Goal: Transaction & Acquisition: Purchase product/service

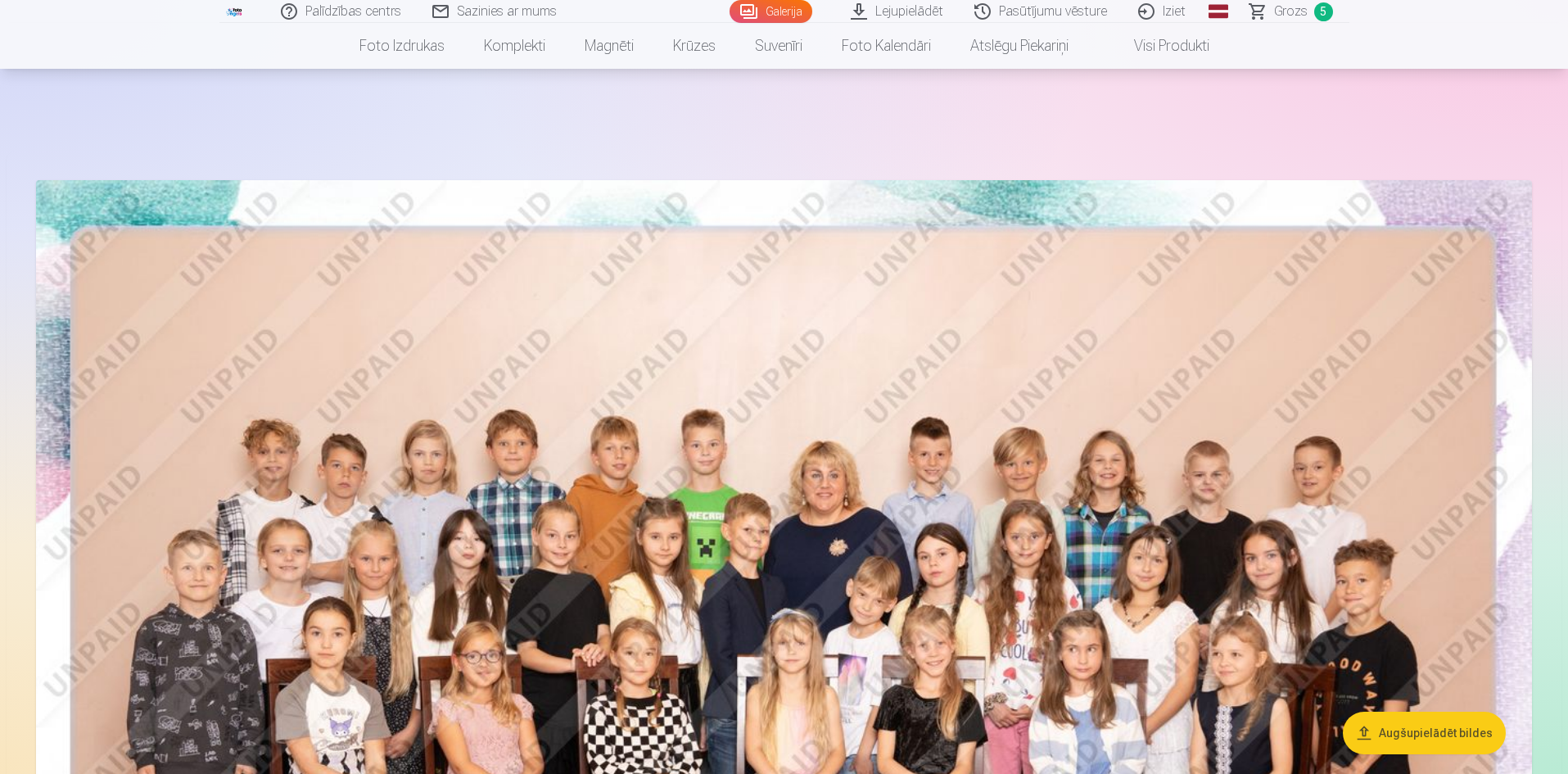
scroll to position [5160, 0]
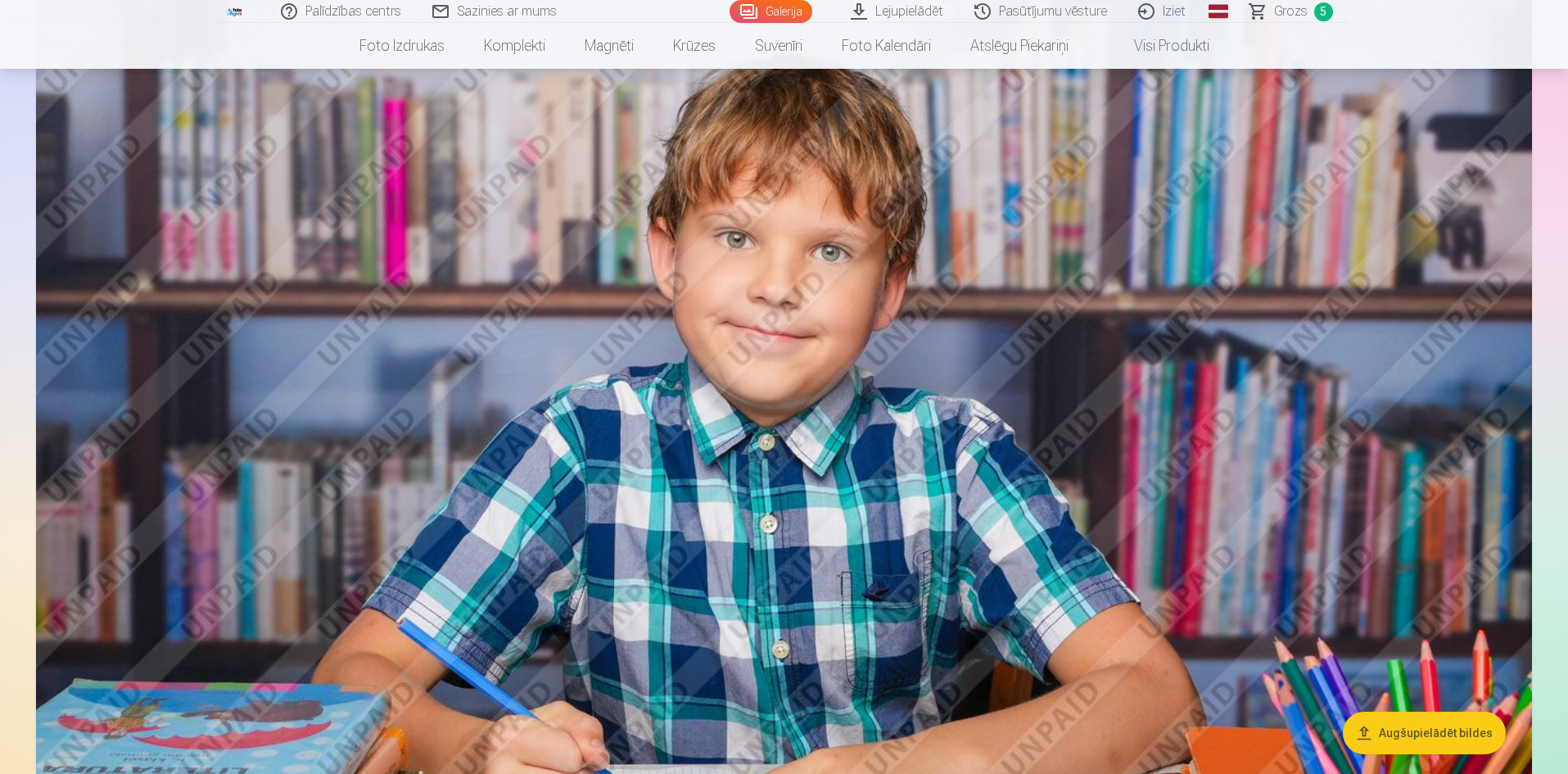
click at [1309, 7] on link "Grozs 5" at bounding box center [1291, 11] width 114 height 23
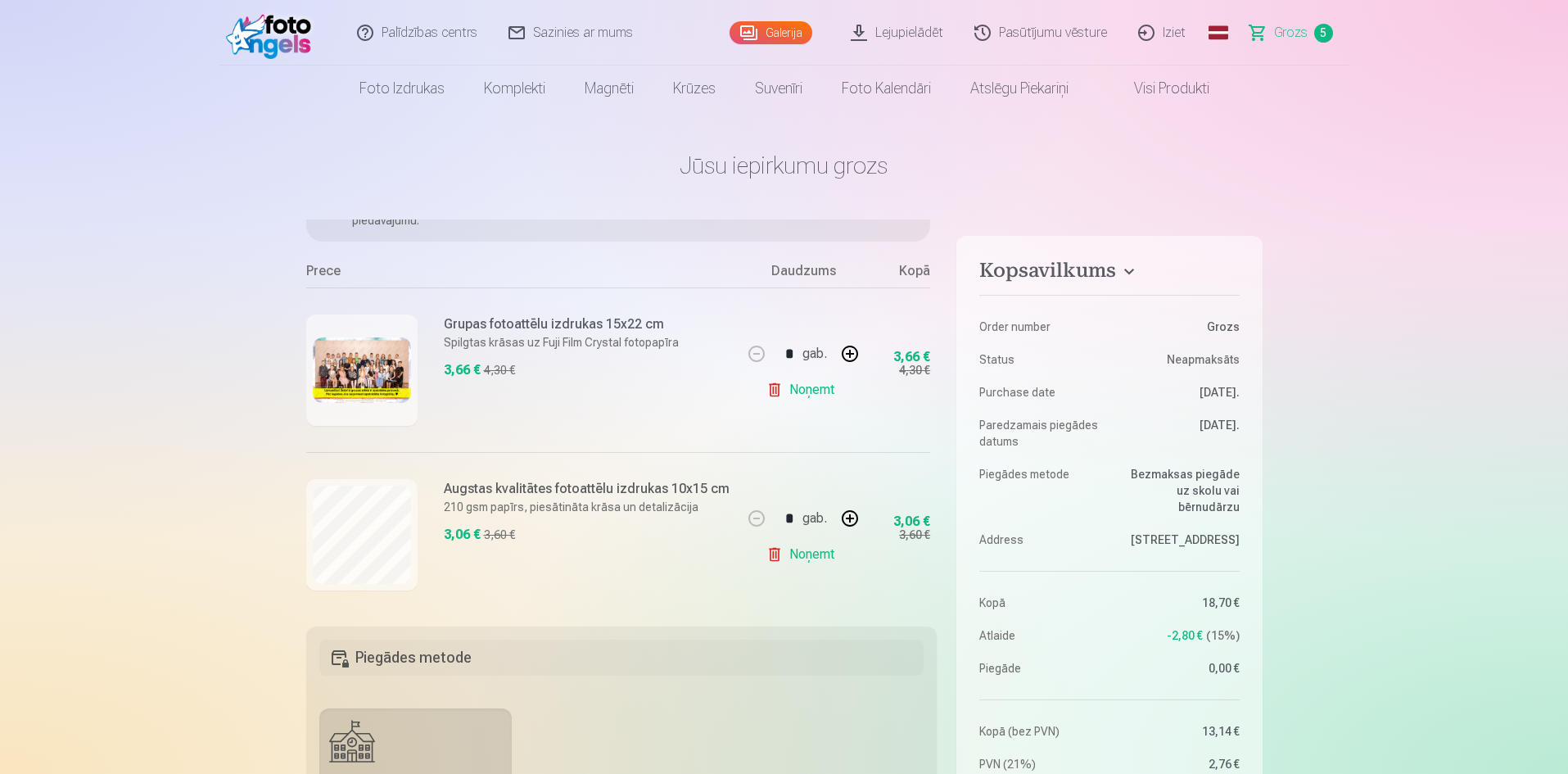
scroll to position [67, 0]
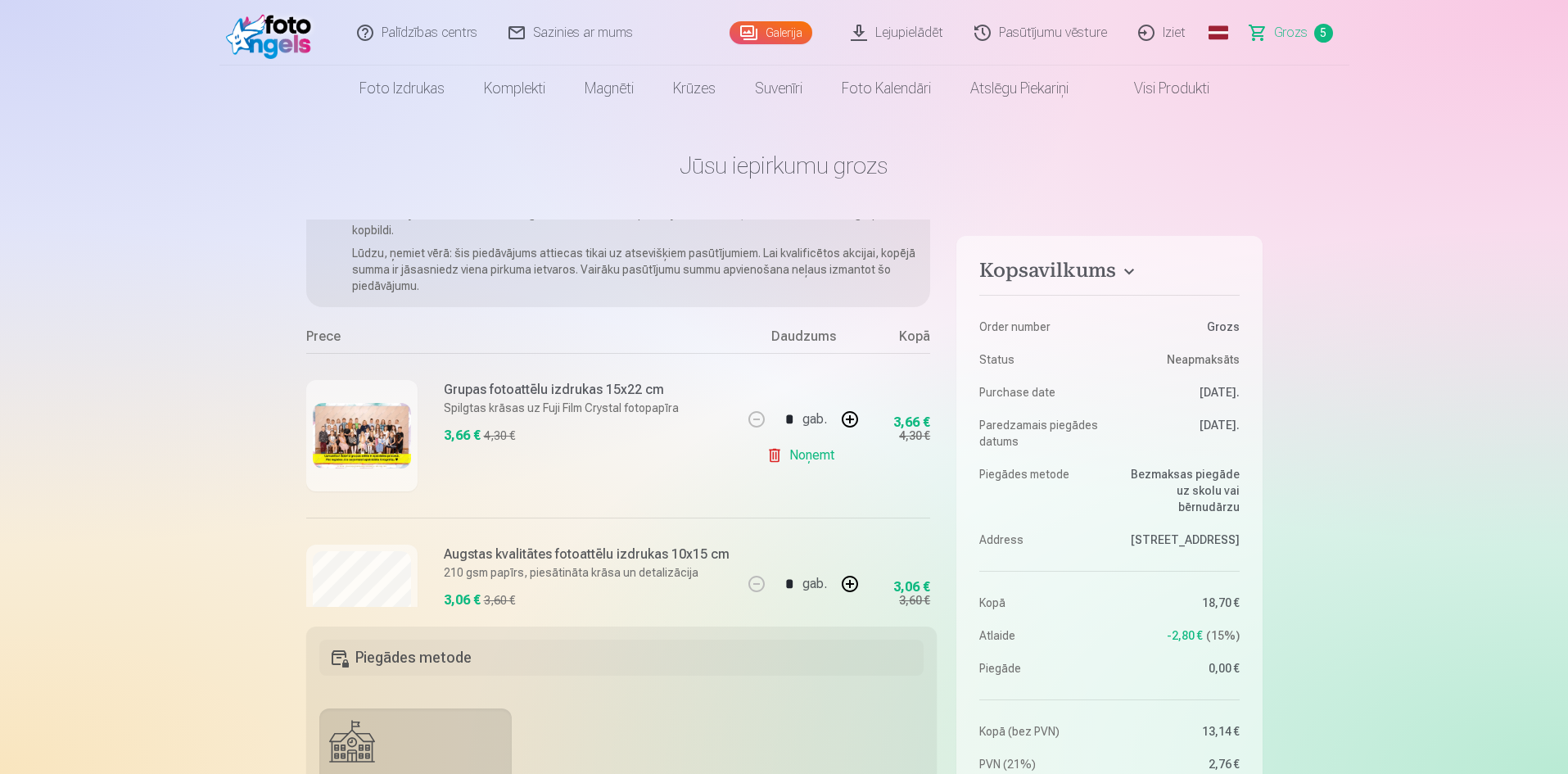
click at [783, 39] on link "Galerija" at bounding box center [771, 32] width 83 height 23
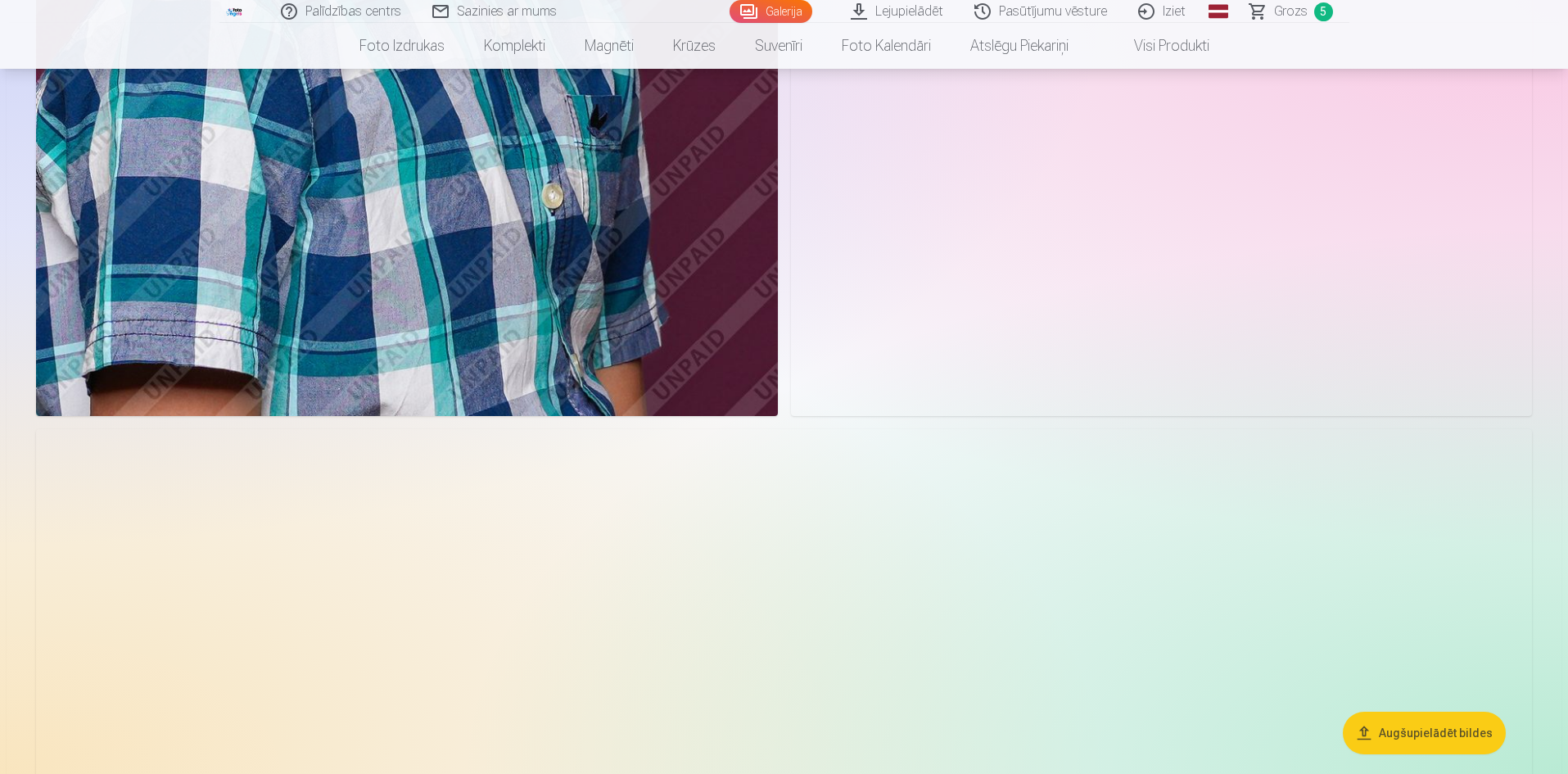
scroll to position [9829, 0]
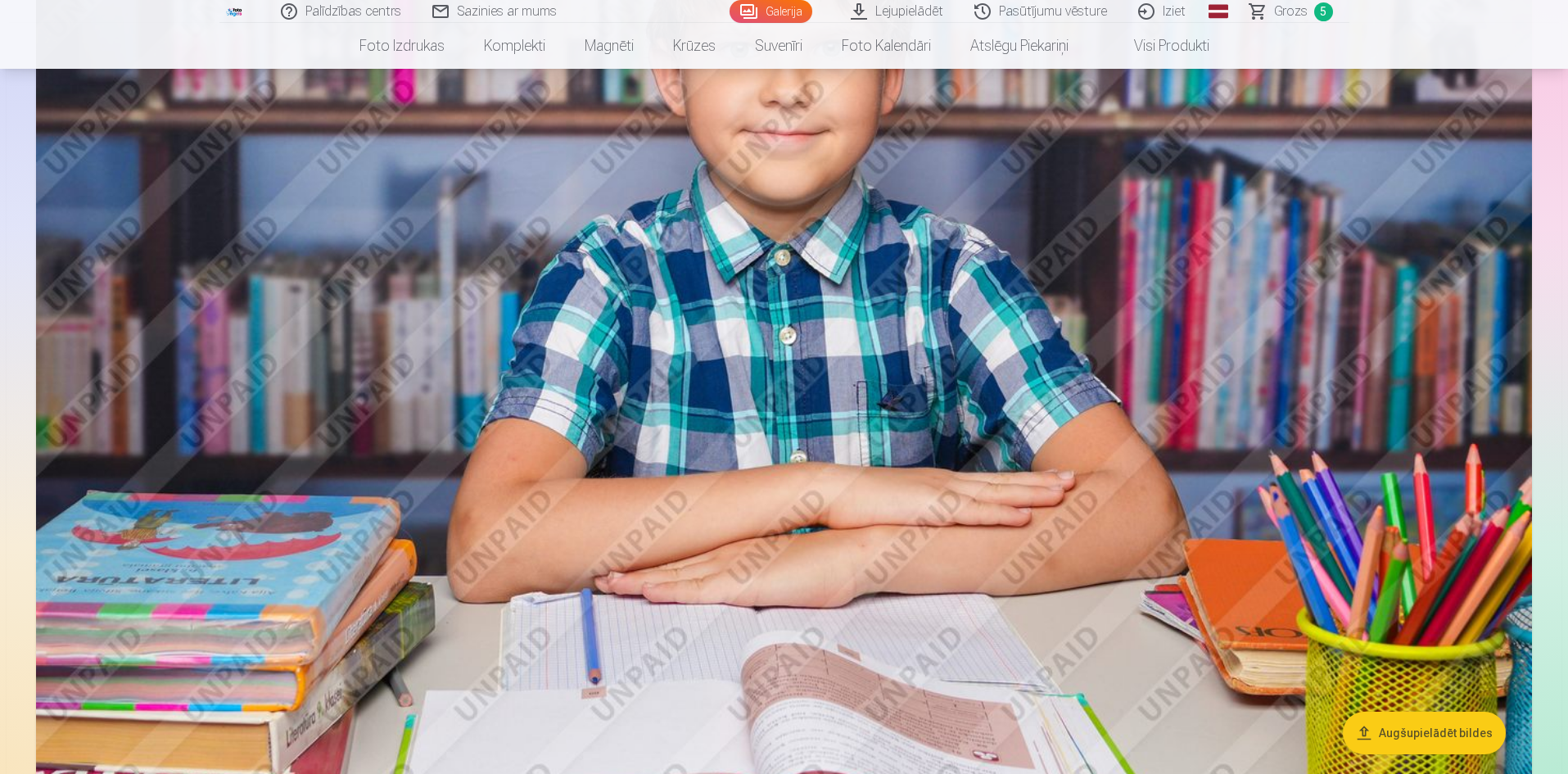
click at [1301, 21] on link "Grozs 5" at bounding box center [1291, 11] width 114 height 23
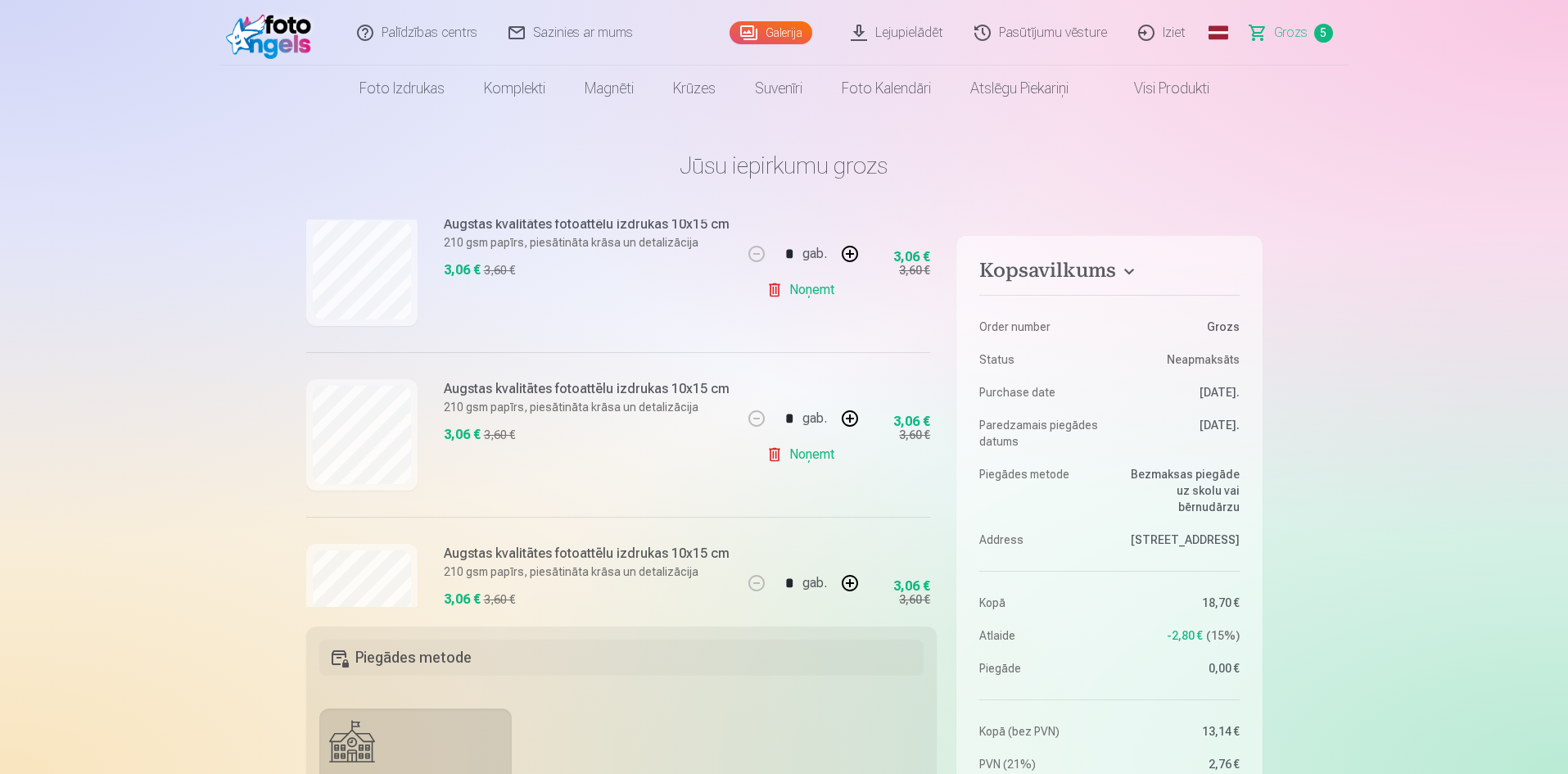
scroll to position [640, 0]
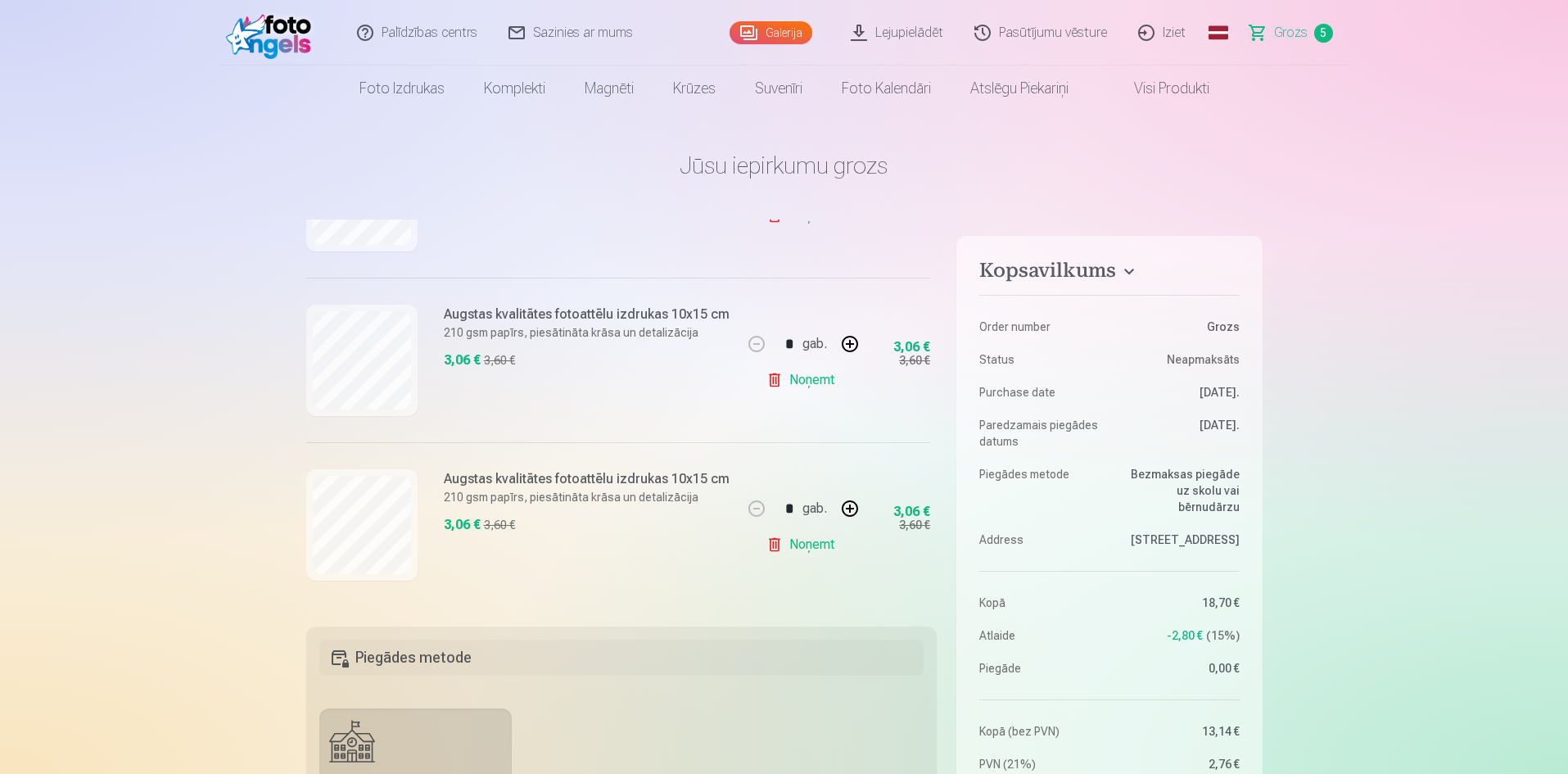
click at [799, 30] on link "Galerija" at bounding box center [771, 32] width 83 height 23
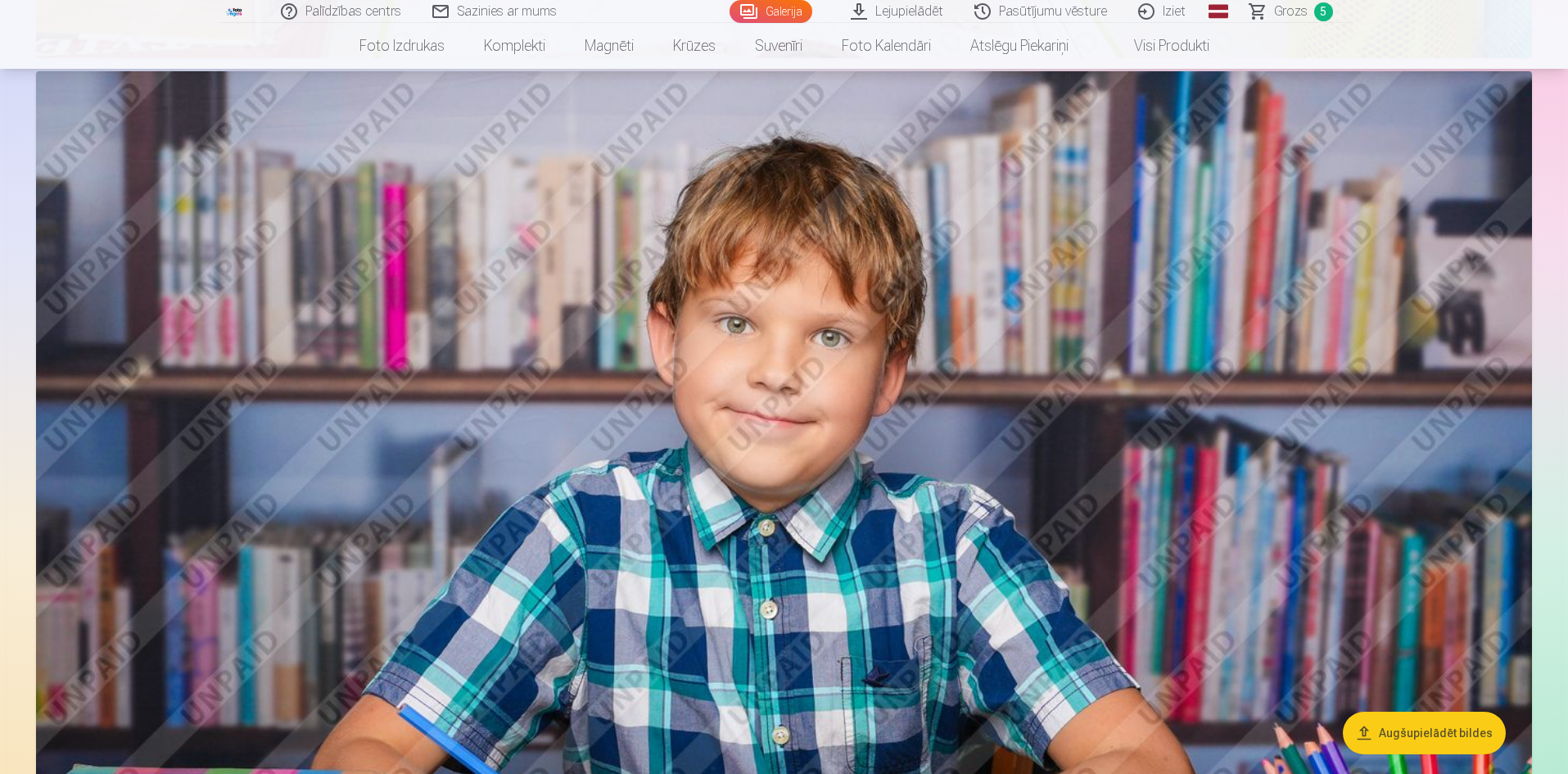
scroll to position [4587, 0]
click at [869, 369] on img at bounding box center [784, 571] width 1495 height 998
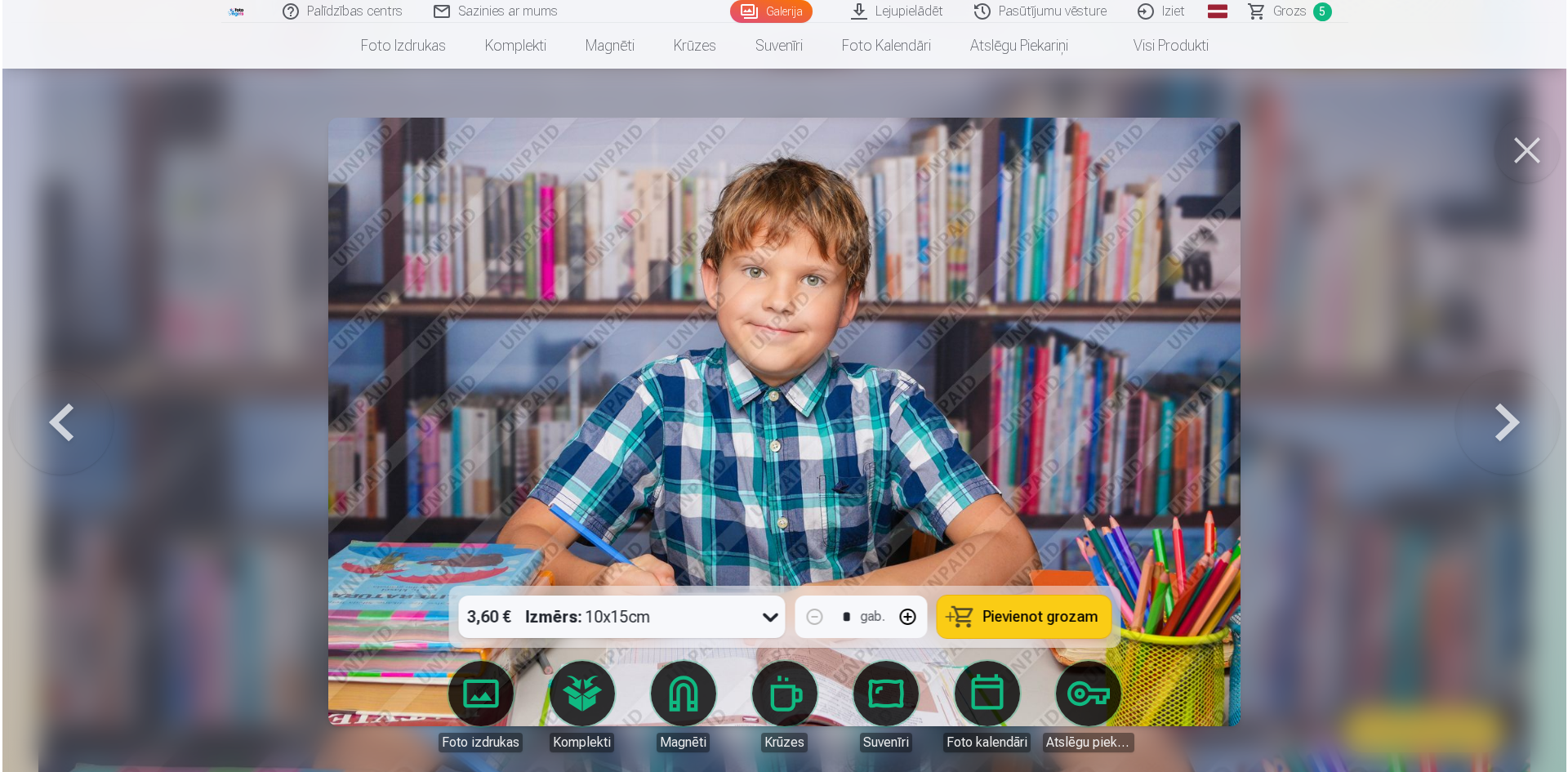
scroll to position [4584, 0]
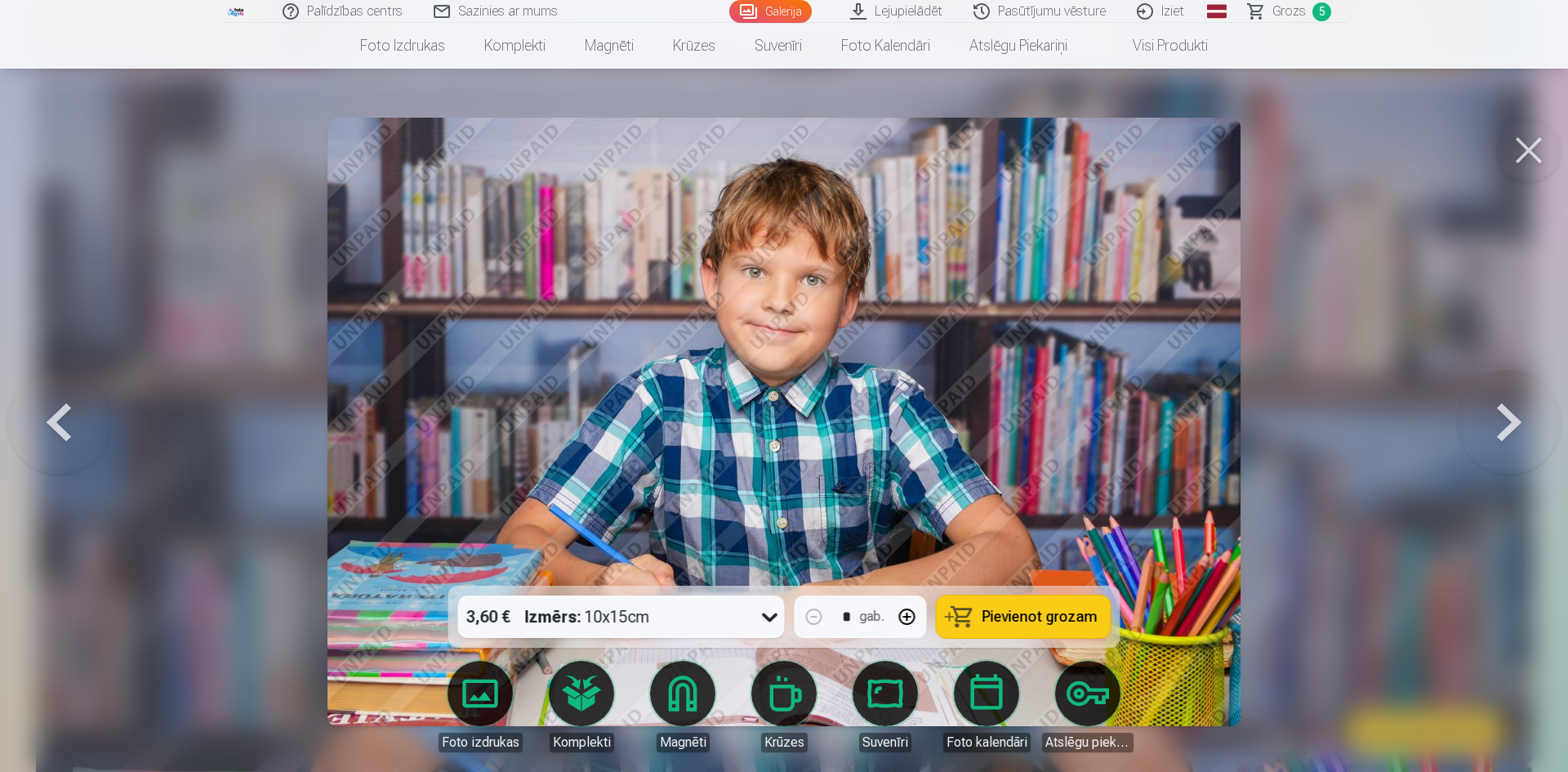
click at [1064, 629] on button "Pievienot grozam" at bounding box center [1023, 616] width 174 height 43
click at [1277, 5] on span "Grozs" at bounding box center [1289, 12] width 34 height 20
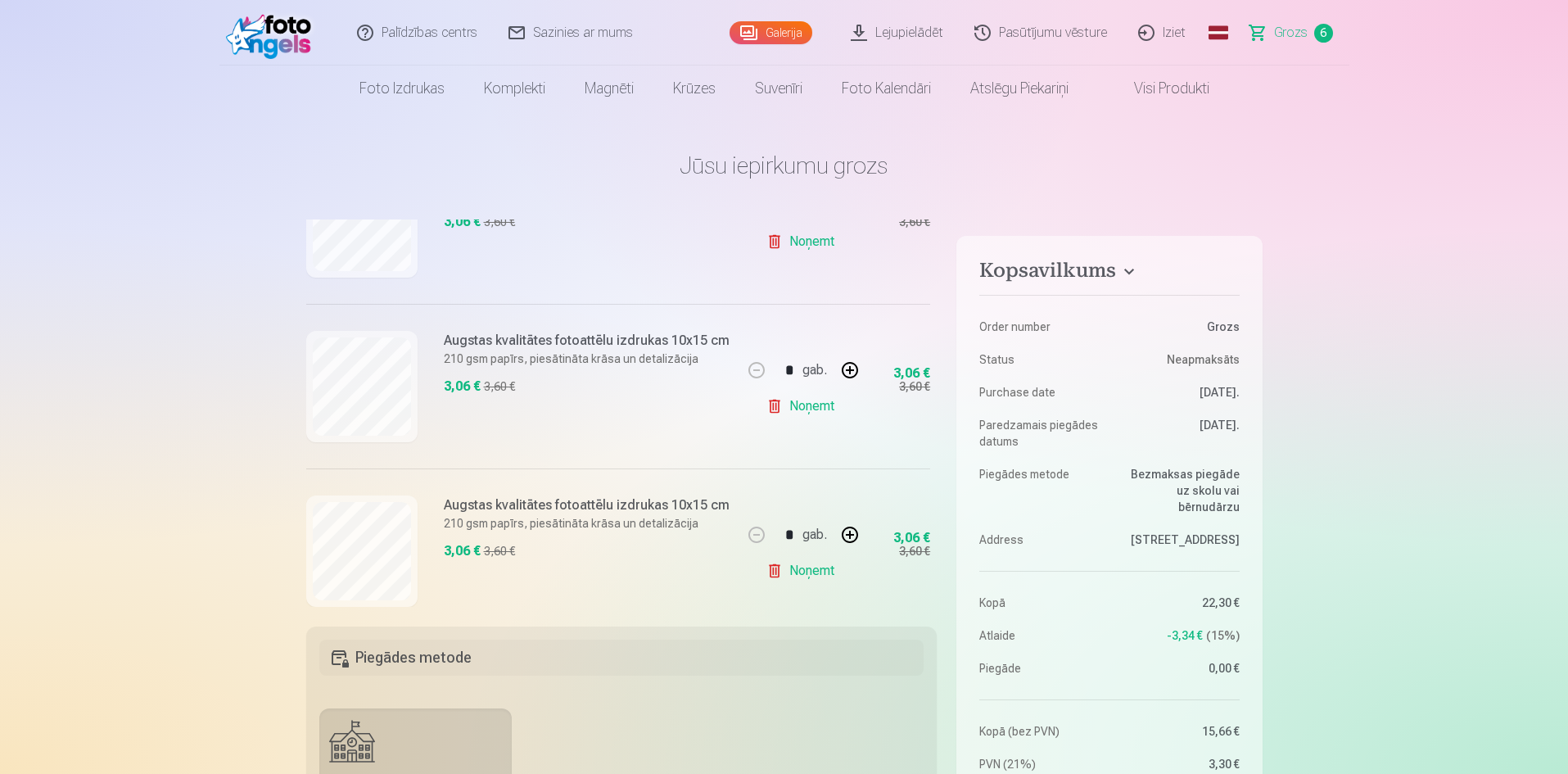
scroll to position [804, 0]
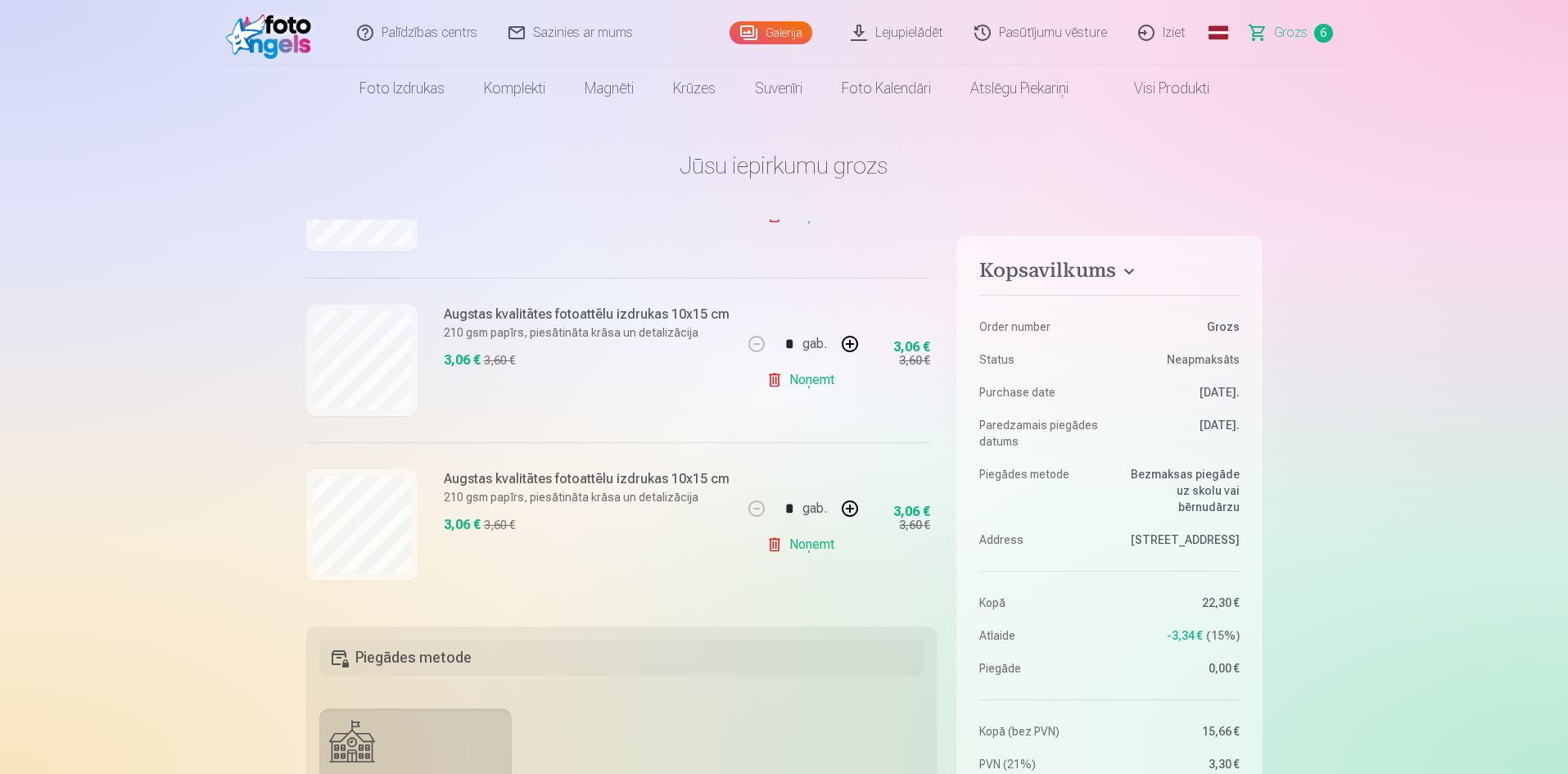
click at [813, 535] on link "Noņemt" at bounding box center [803, 544] width 75 height 33
click at [767, 23] on link "Galerija" at bounding box center [771, 32] width 83 height 23
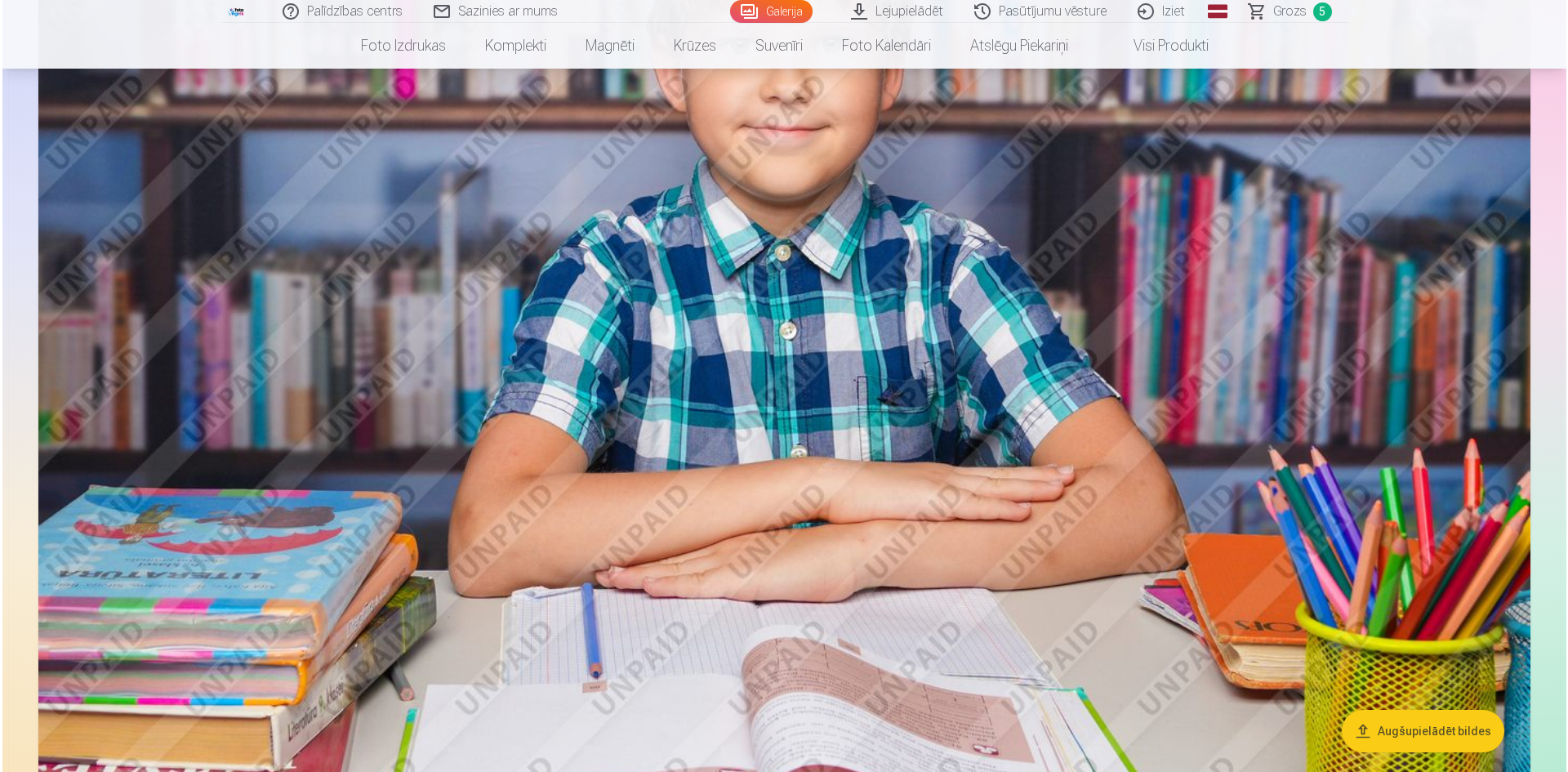
scroll to position [9641, 0]
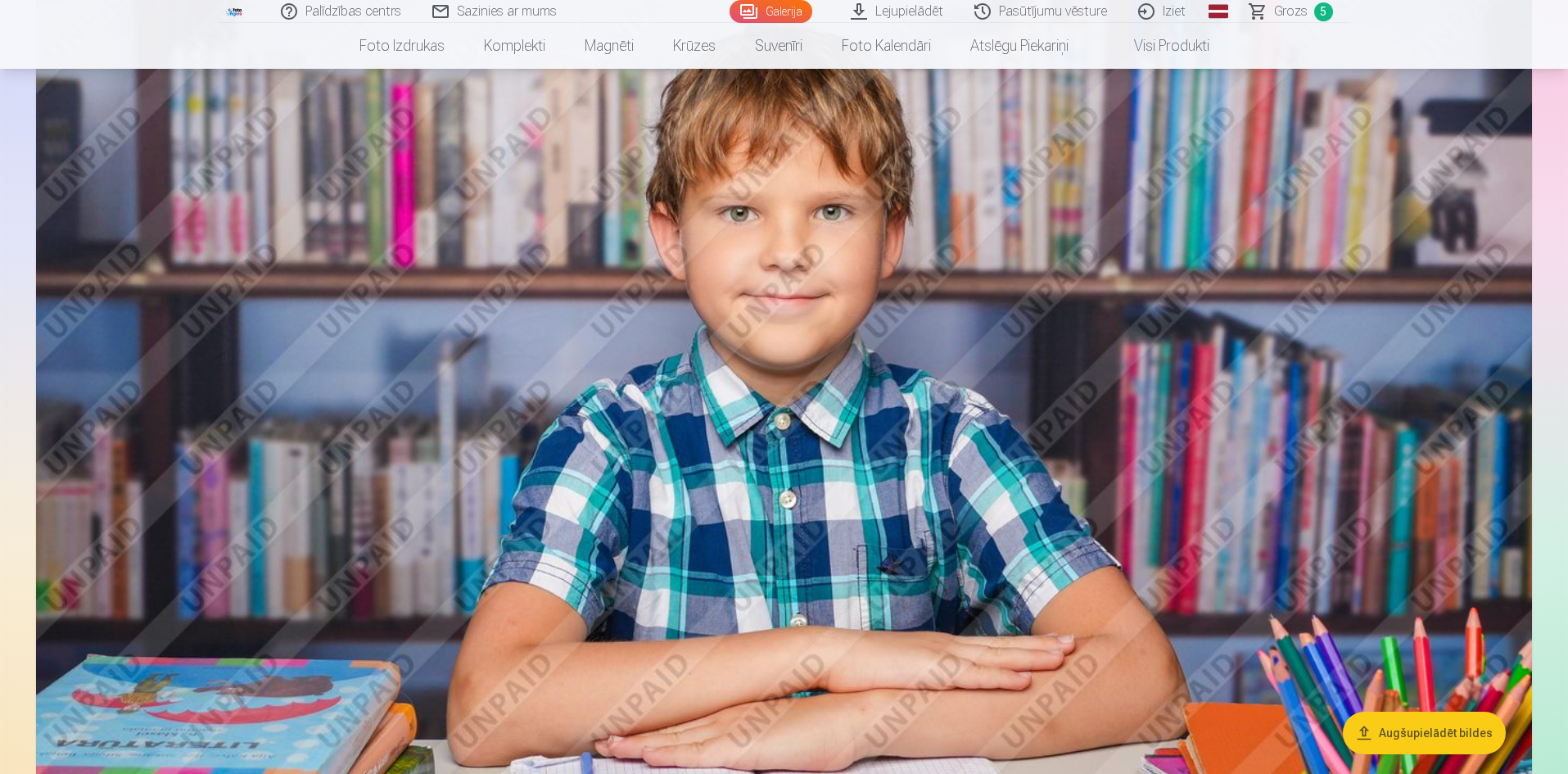
click at [908, 293] on img at bounding box center [784, 457] width 1495 height 998
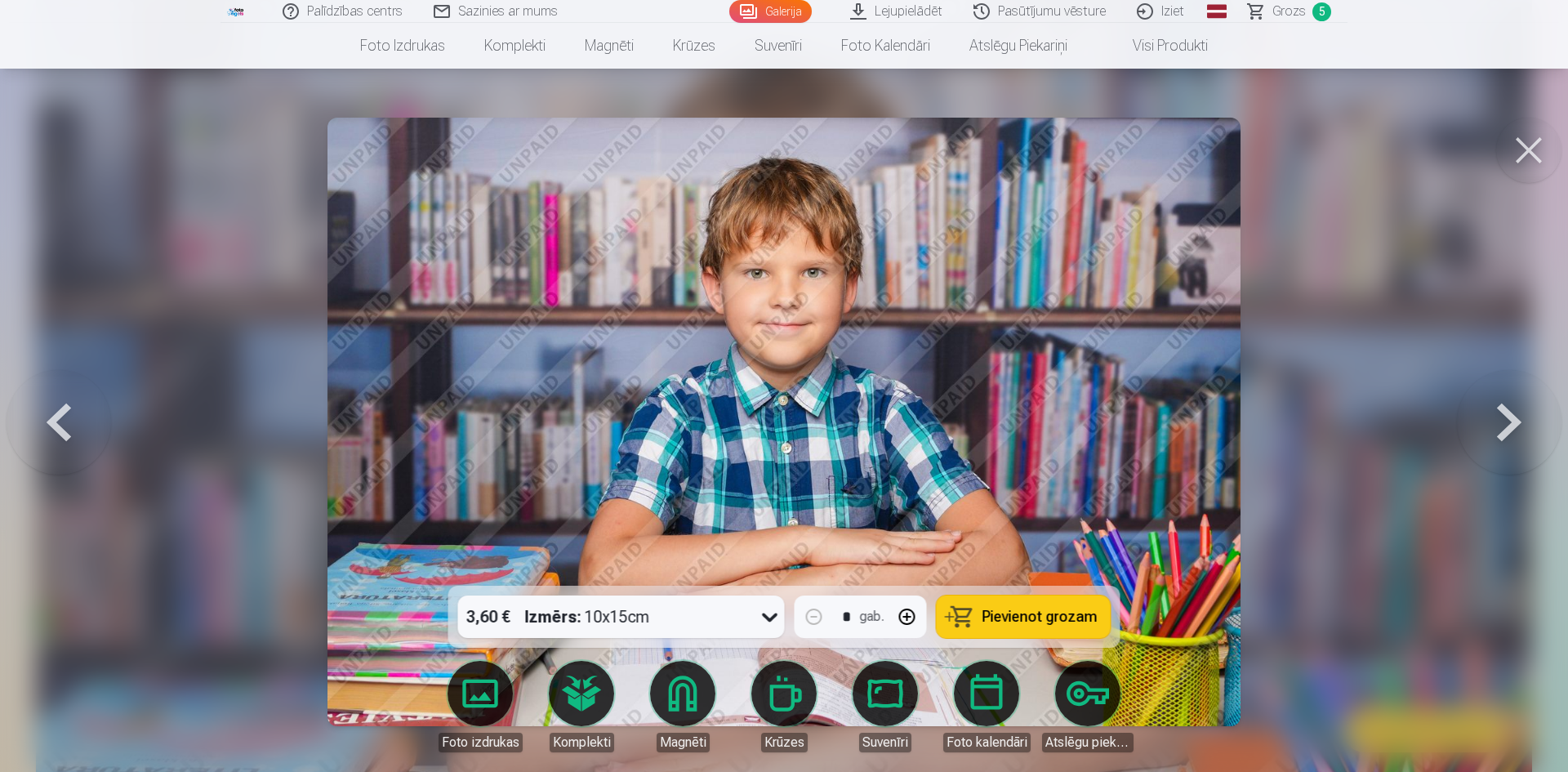
click at [1005, 627] on button "Pievienot grozam" at bounding box center [1023, 616] width 174 height 43
click at [1539, 149] on button at bounding box center [1528, 150] width 66 height 66
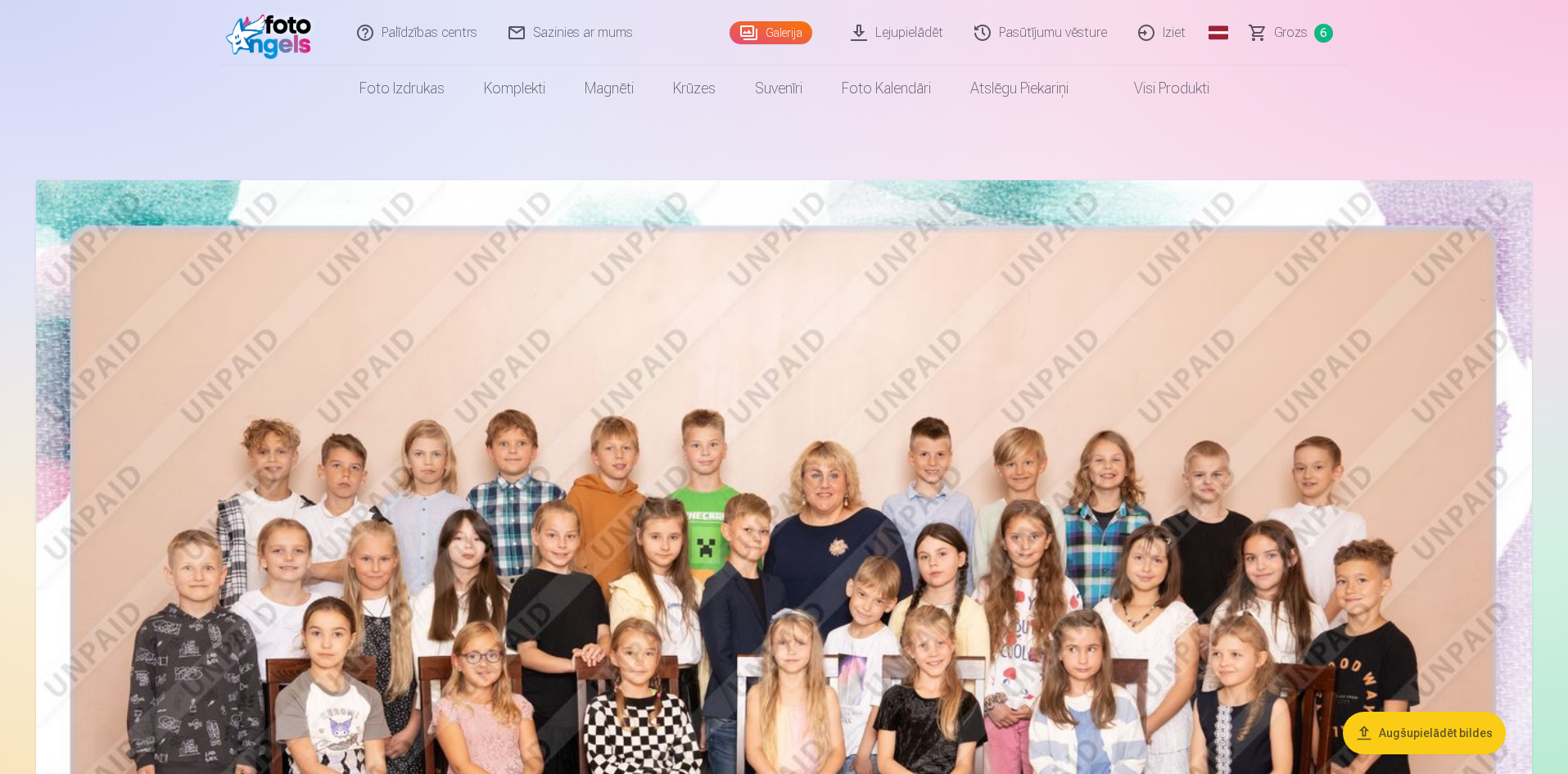
click at [1313, 30] on link "Grozs 6" at bounding box center [1291, 33] width 114 height 66
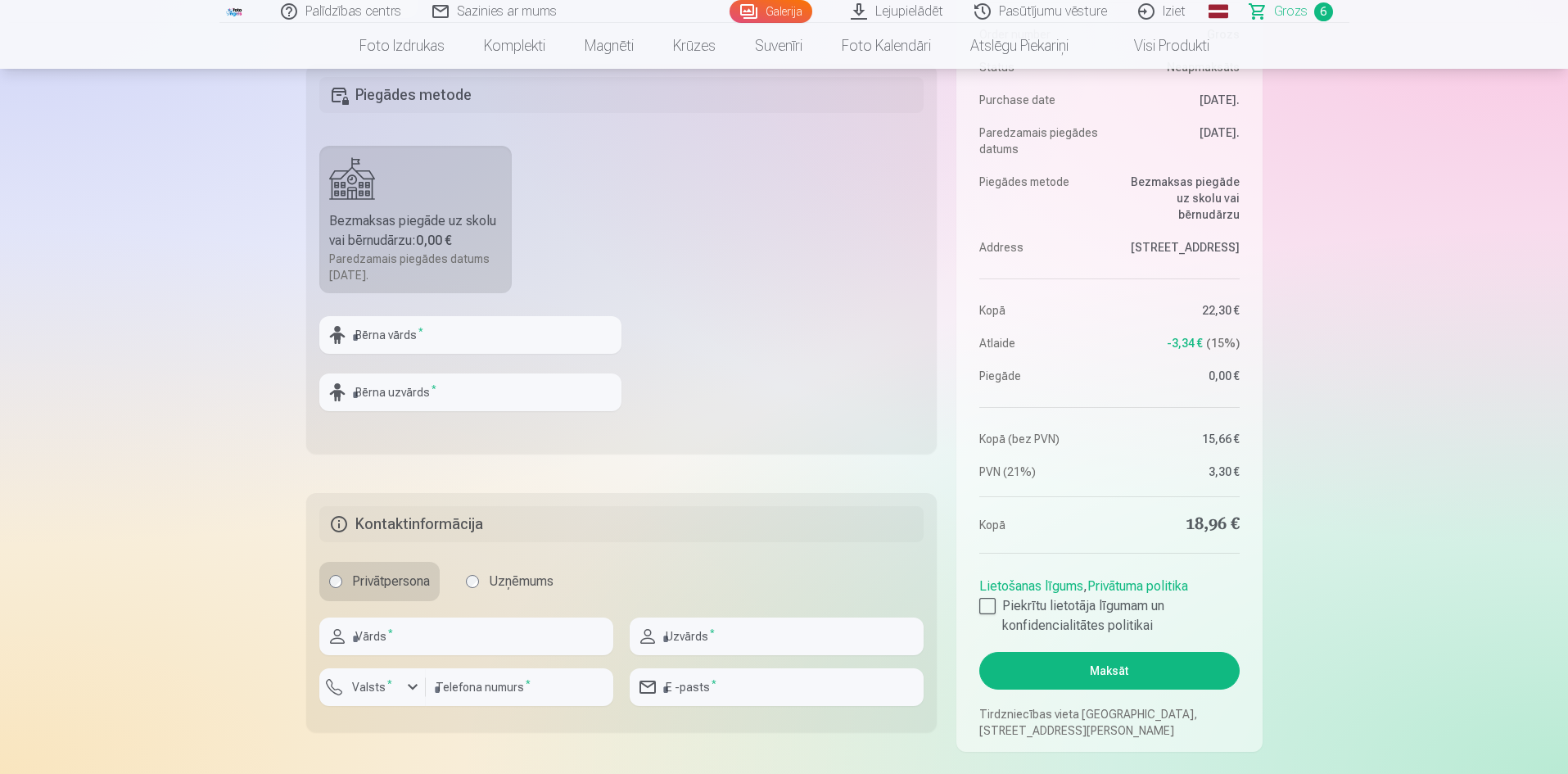
scroll to position [574, 0]
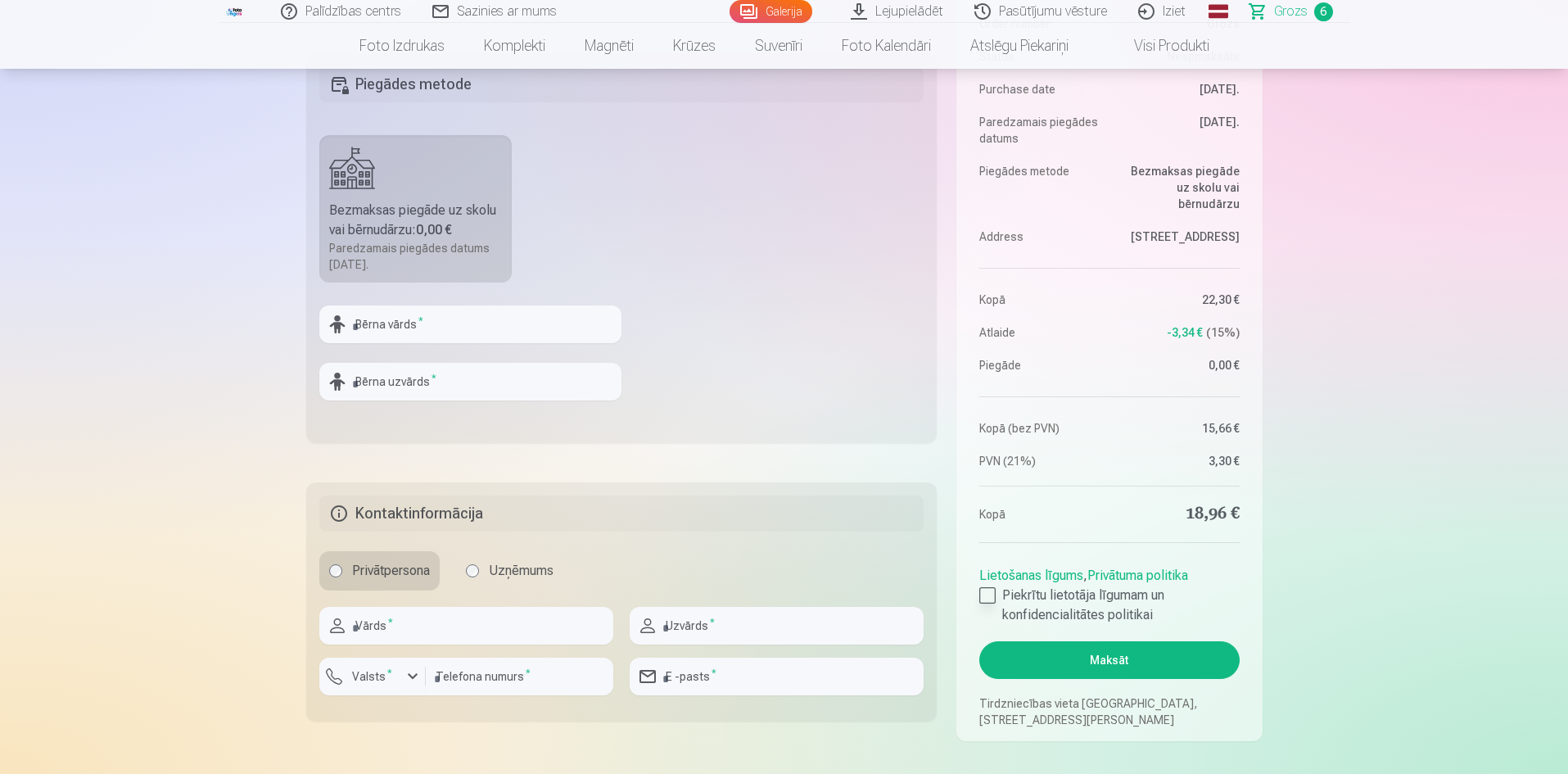
click at [986, 602] on div at bounding box center [987, 596] width 16 height 16
click at [429, 346] on div at bounding box center [470, 350] width 302 height 13
click at [435, 325] on input "text" at bounding box center [470, 325] width 302 height 38
type input "*******"
click at [414, 368] on input "text" at bounding box center [470, 382] width 302 height 38
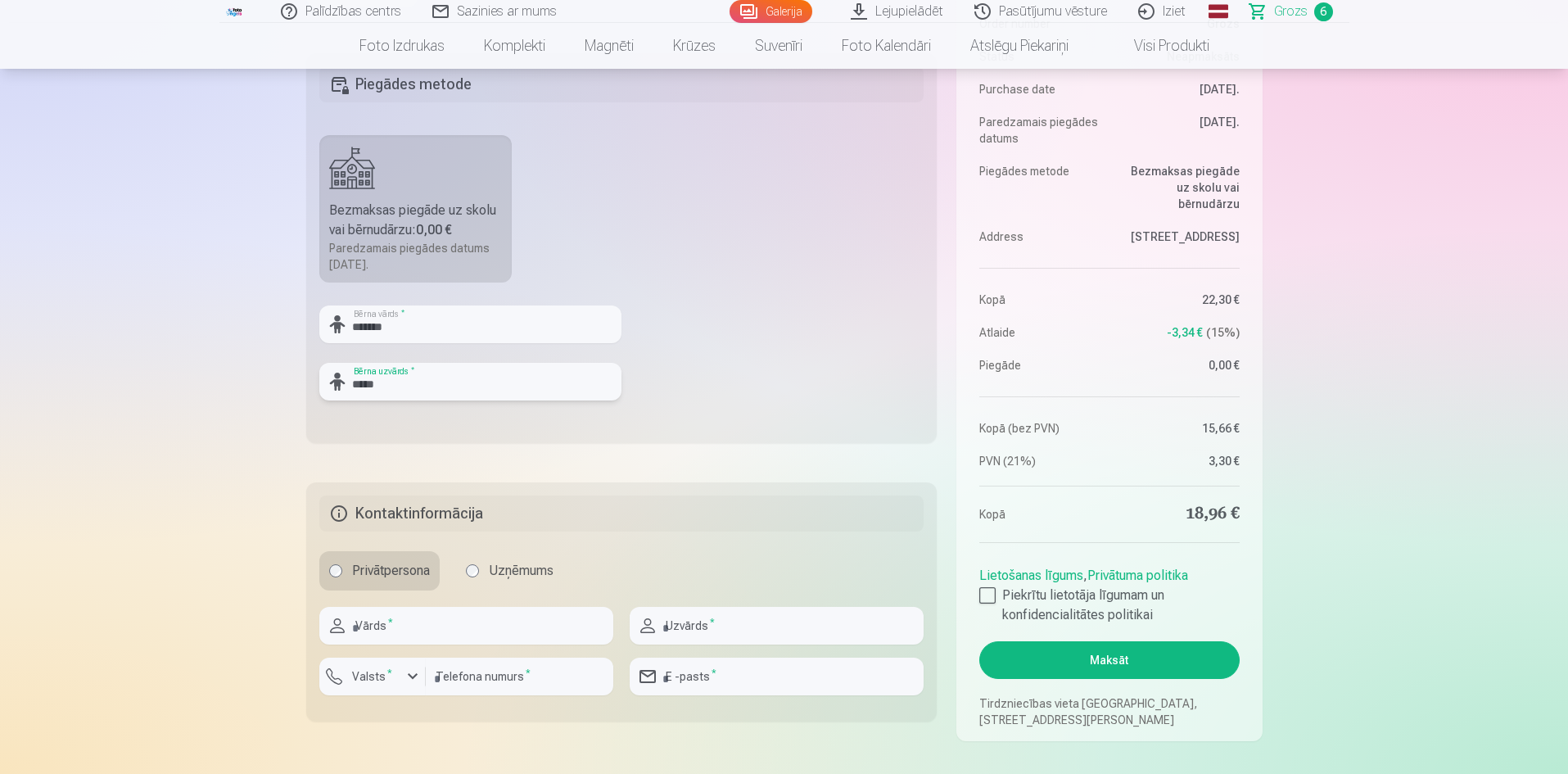
type input "*****"
click at [401, 611] on input "text" at bounding box center [466, 626] width 294 height 38
click at [400, 629] on input "text" at bounding box center [466, 626] width 294 height 38
type input "****"
click at [761, 643] on input "text" at bounding box center [776, 626] width 294 height 38
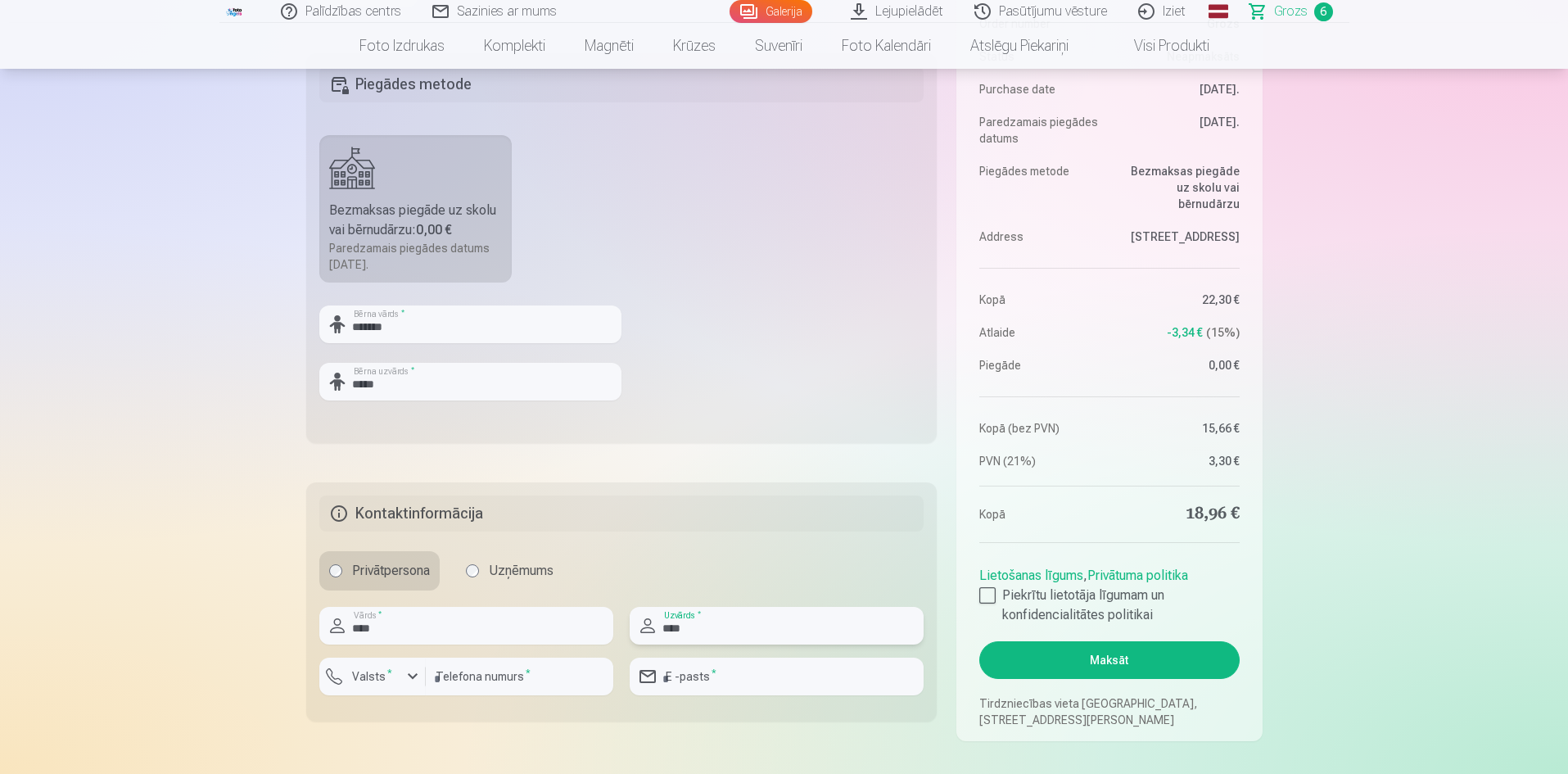
type input "****"
click at [396, 670] on div "button" at bounding box center [376, 678] width 49 height 16
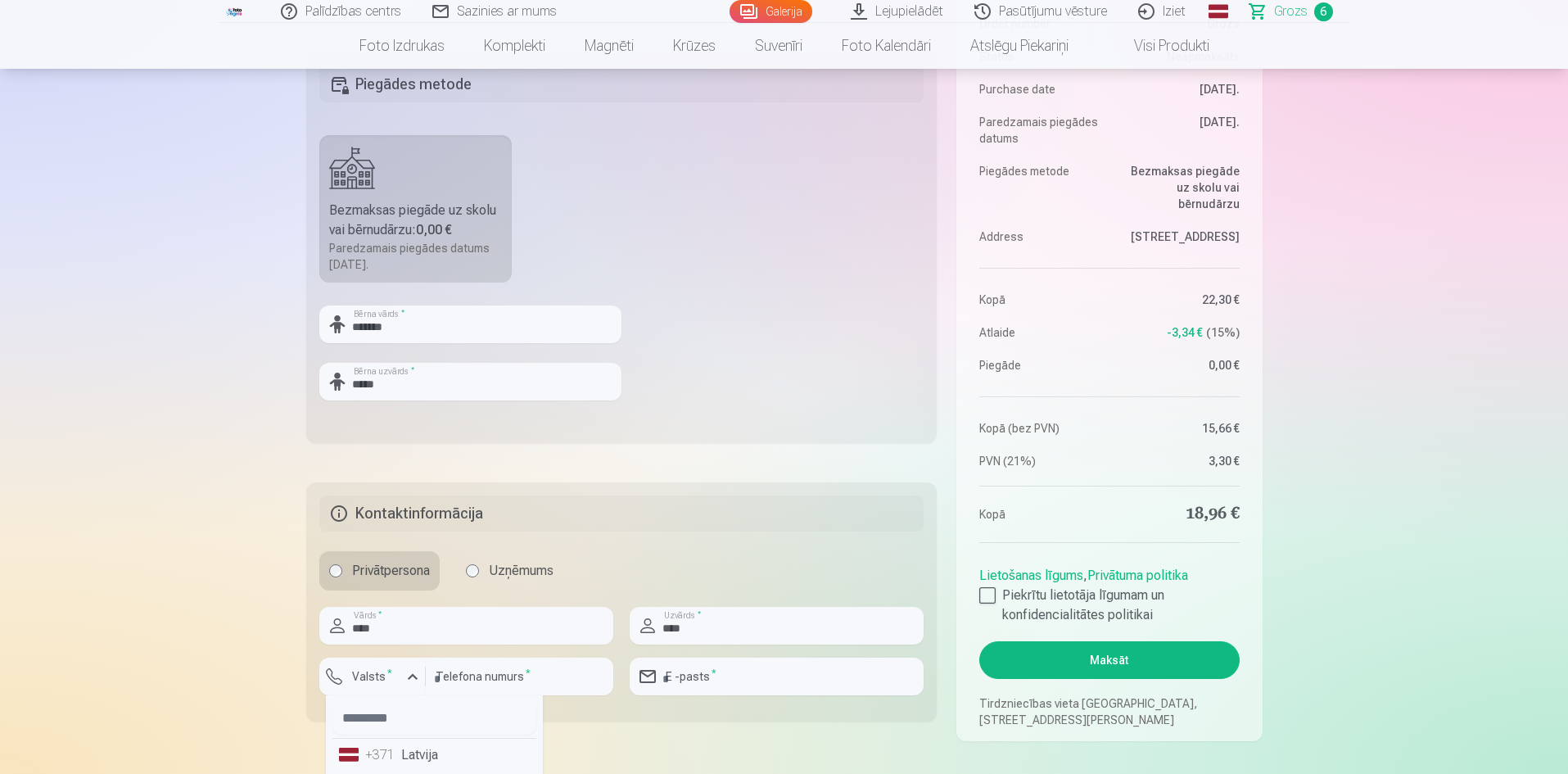
click at [386, 762] on div "+371" at bounding box center [381, 755] width 33 height 20
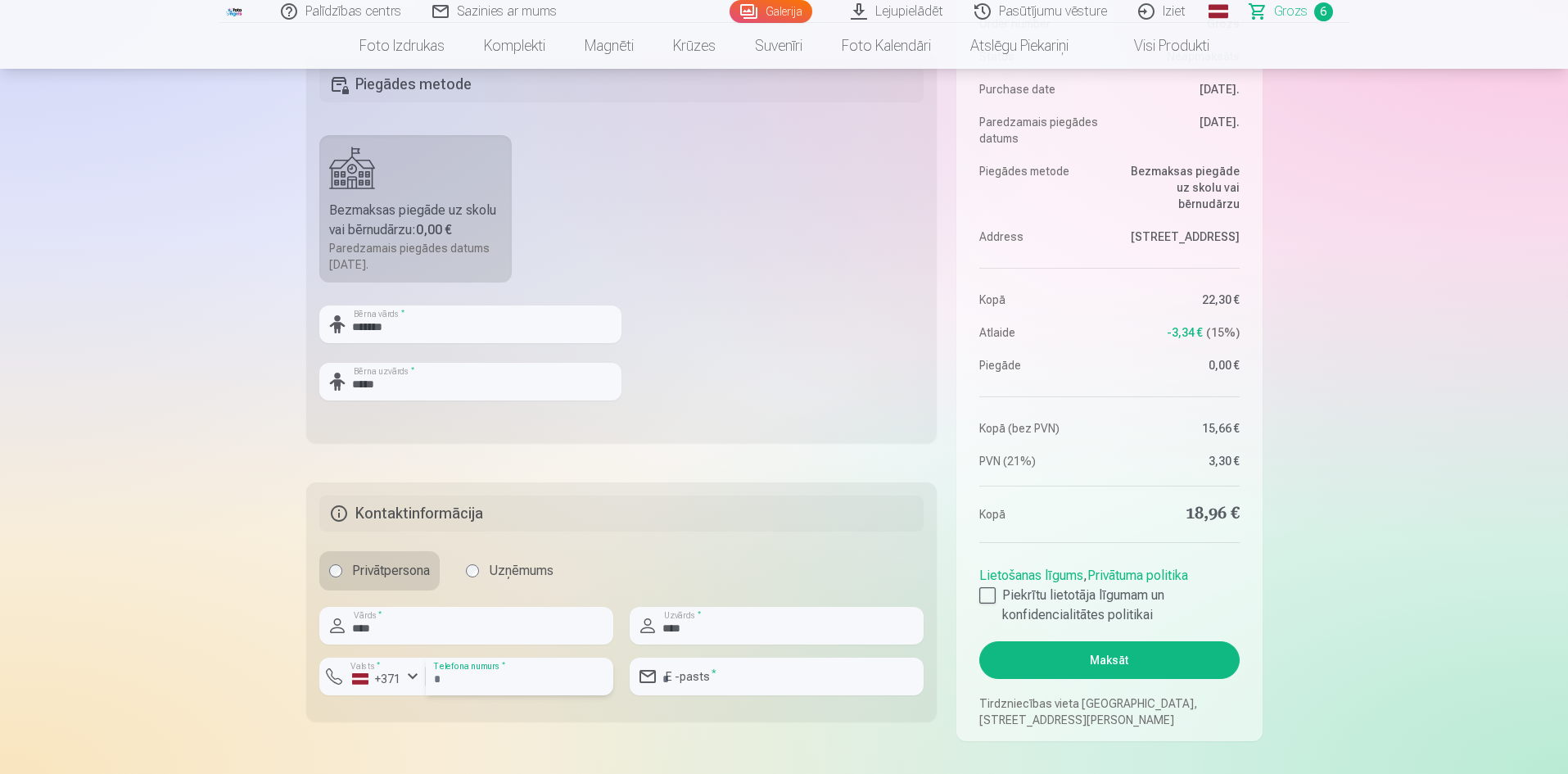
click at [483, 675] on input "number" at bounding box center [520, 676] width 187 height 38
type input "********"
click at [736, 671] on input "email" at bounding box center [776, 676] width 294 height 38
type input "**********"
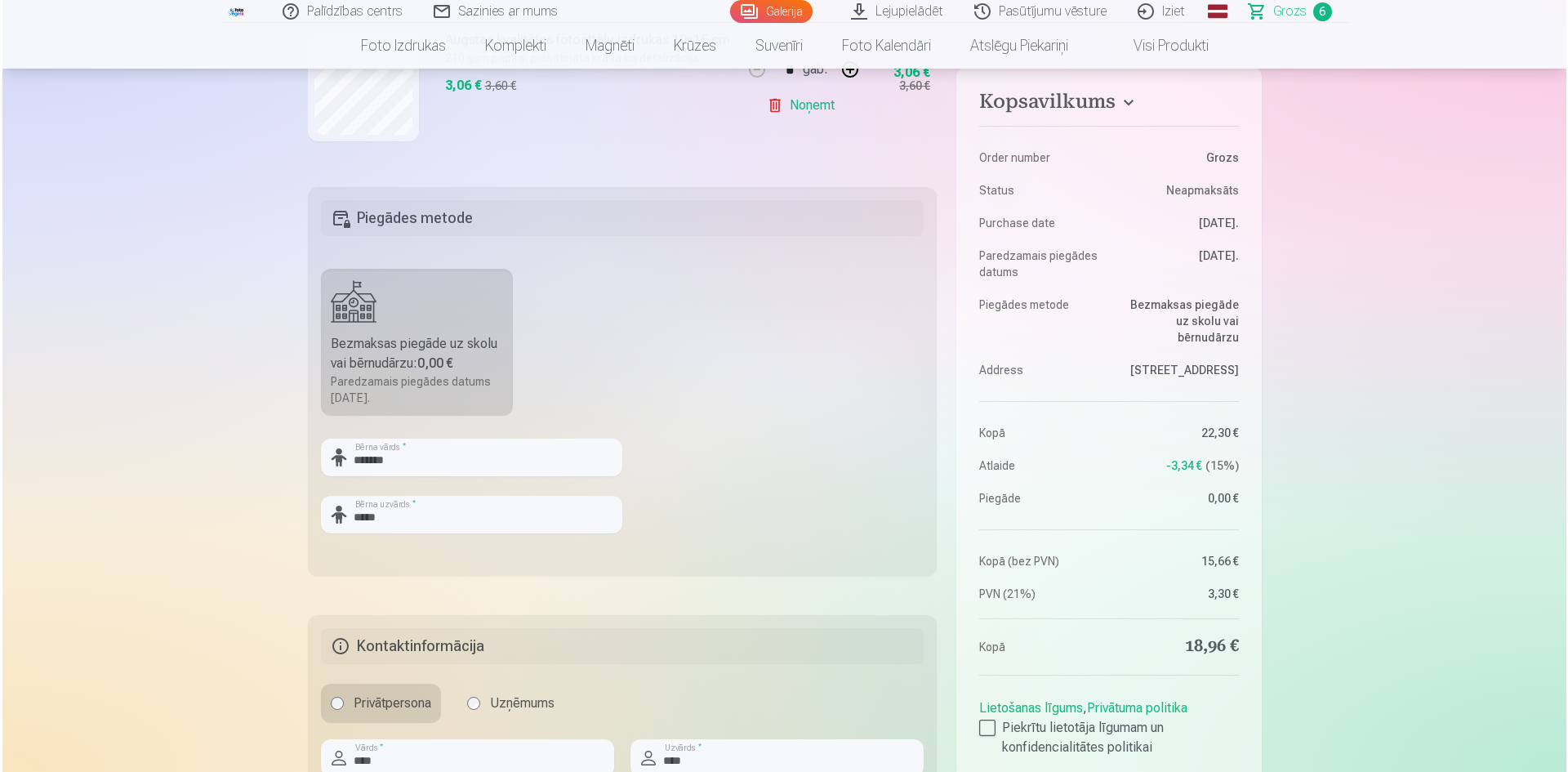
scroll to position [654, 0]
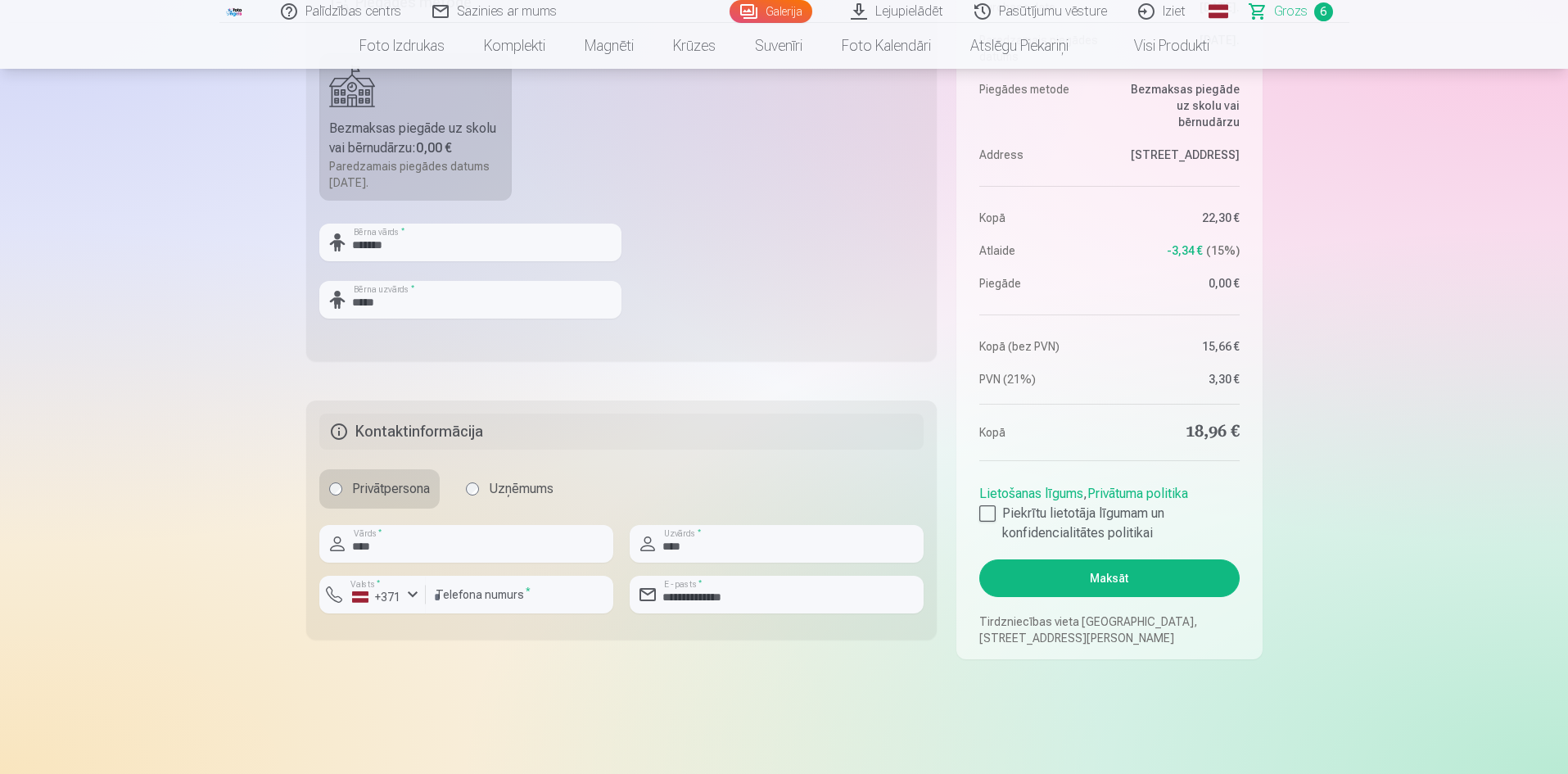
click at [1135, 584] on button "Maksāt" at bounding box center [1108, 579] width 260 height 38
